Goal: Navigation & Orientation: Find specific page/section

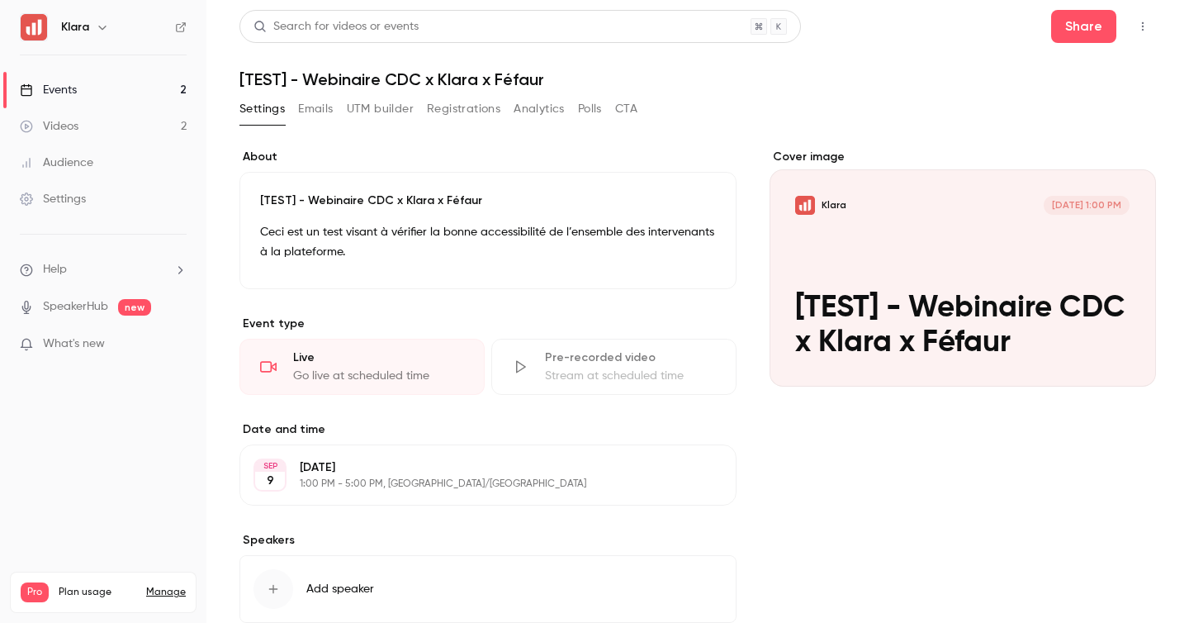
scroll to position [102, 0]
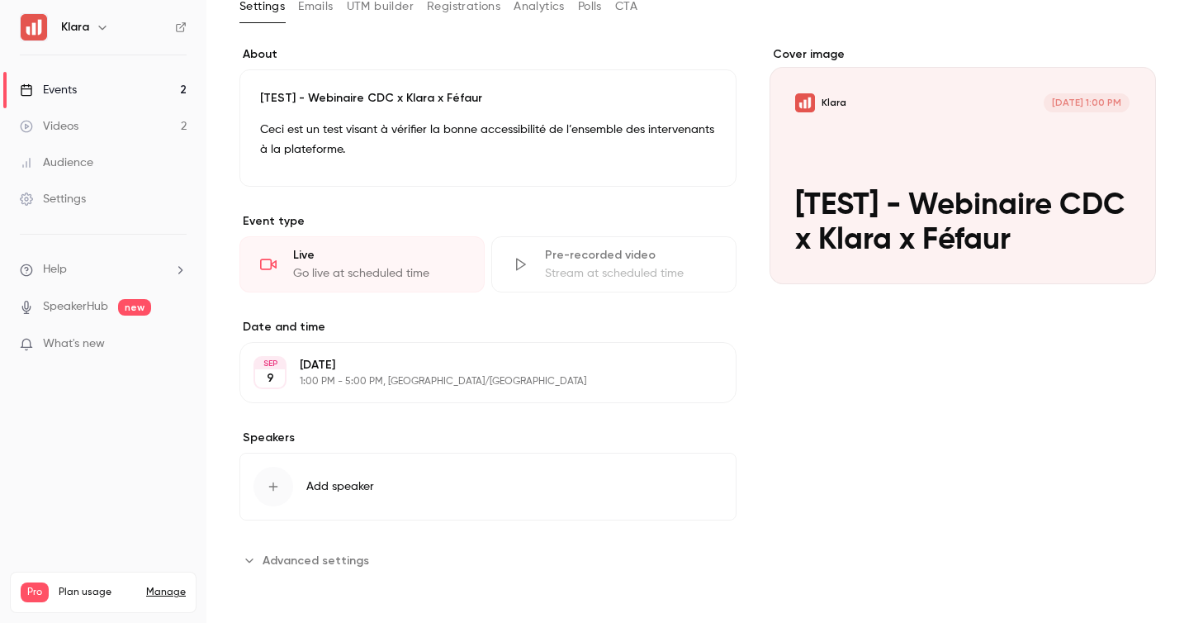
click at [141, 87] on link "Events 2" at bounding box center [103, 90] width 206 height 36
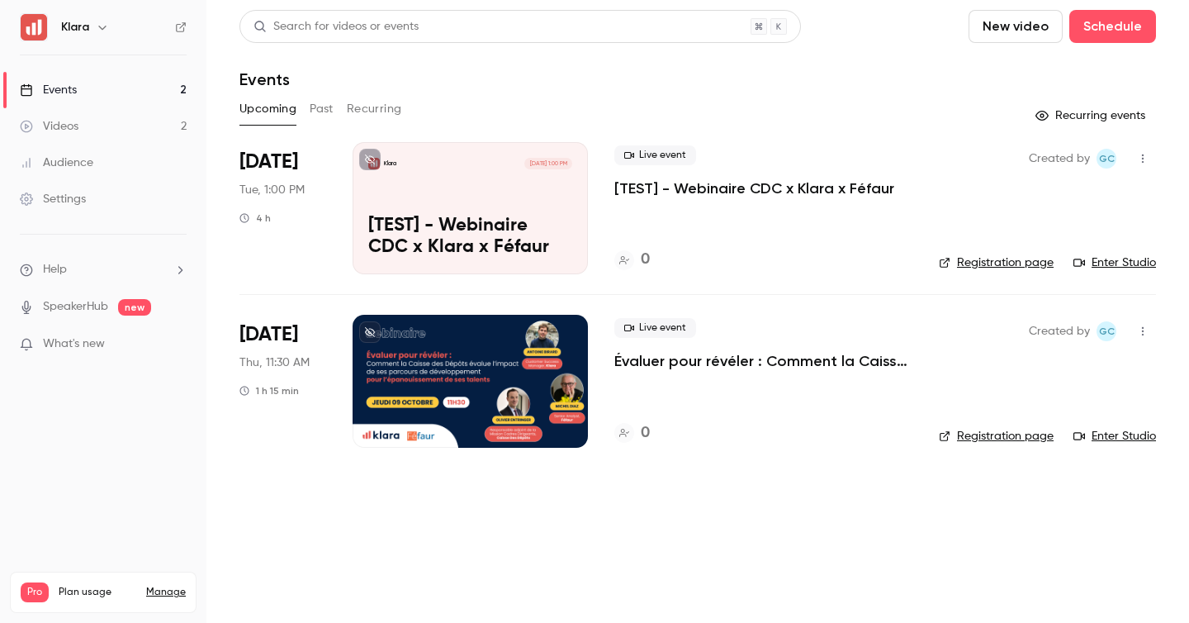
click at [315, 102] on button "Past" at bounding box center [322, 109] width 24 height 26
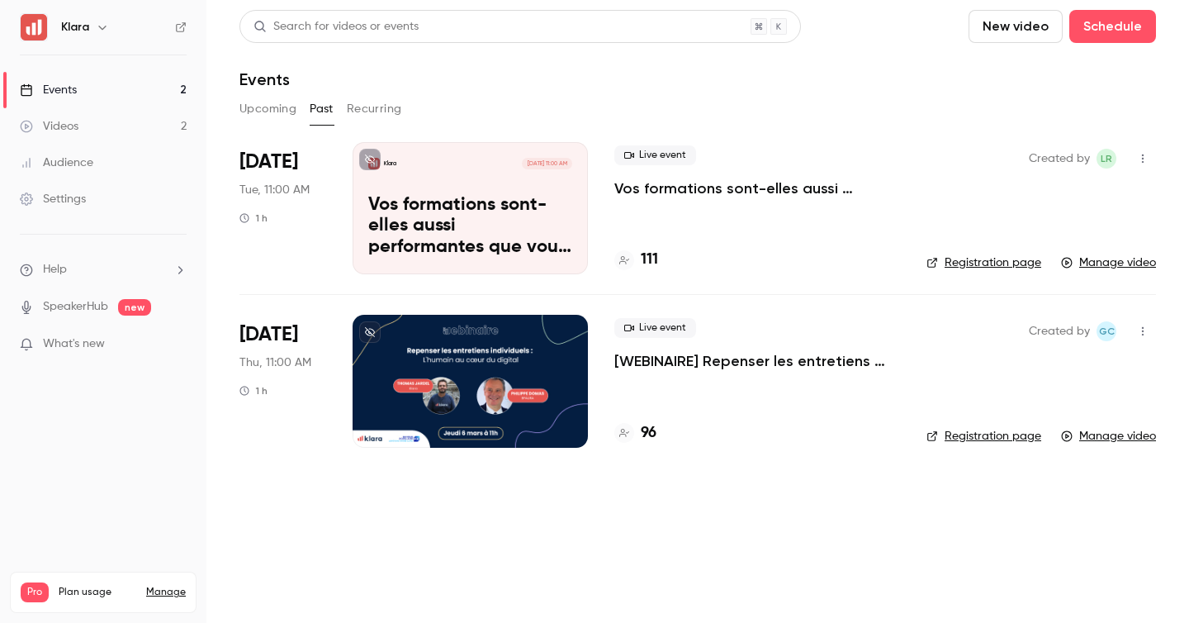
click at [698, 359] on p "[WEBINAIRE] Repenser les entretiens individuels : L'humain au coeur du digital" at bounding box center [757, 361] width 286 height 20
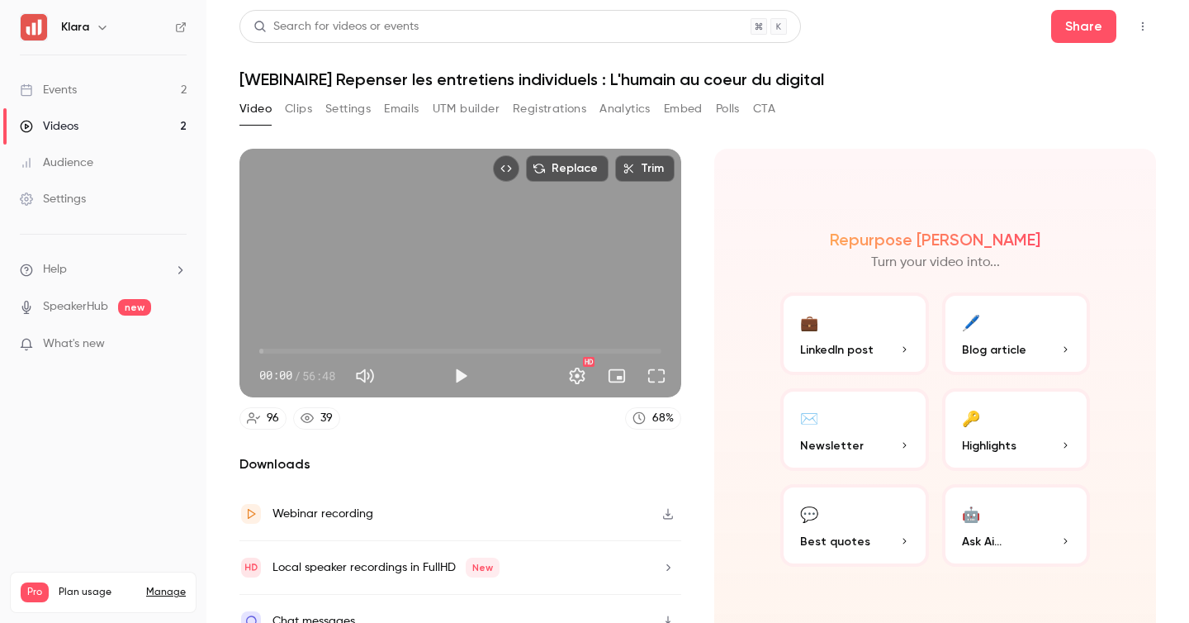
click at [301, 111] on button "Clips" at bounding box center [298, 109] width 27 height 26
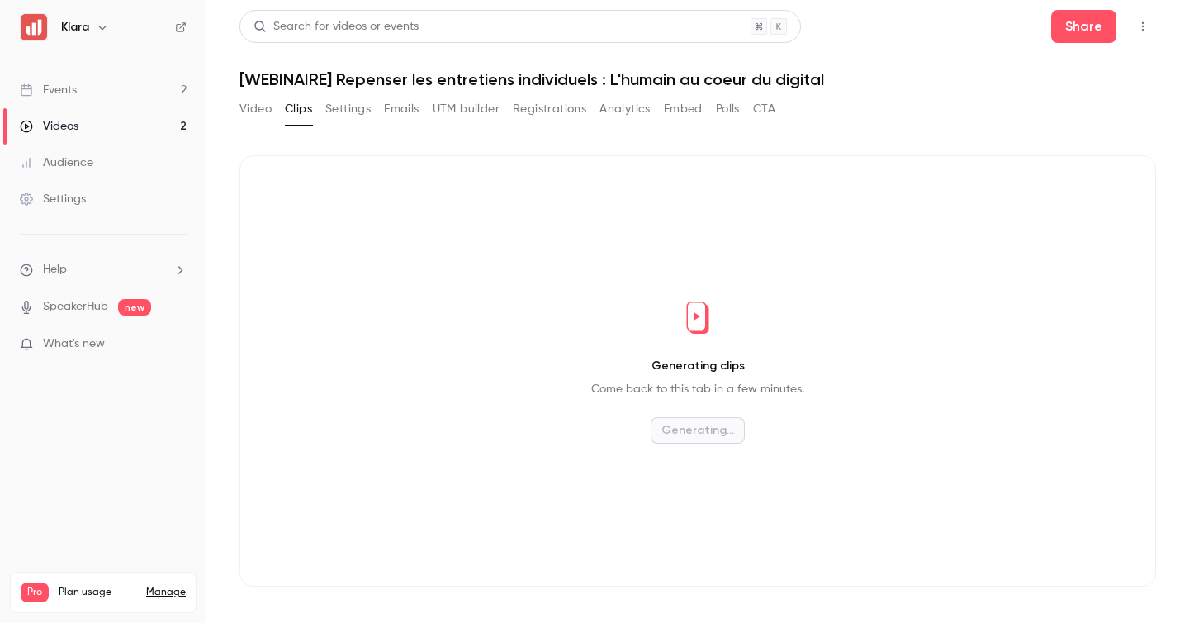
click at [349, 109] on button "Settings" at bounding box center [347, 109] width 45 height 26
